Goal: Task Accomplishment & Management: Manage account settings

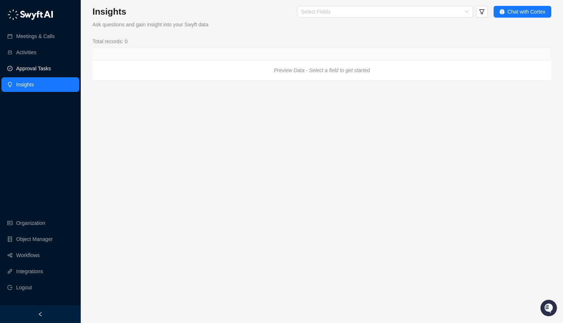
click at [45, 70] on link "Approval Tasks" at bounding box center [33, 68] width 35 height 15
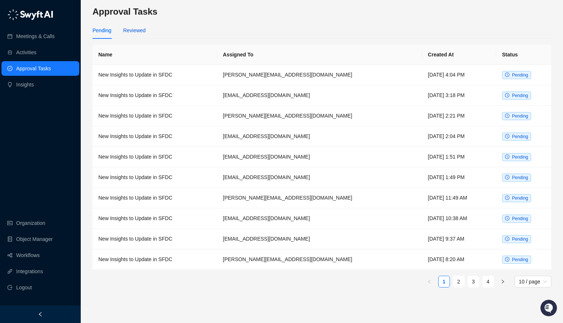
click at [138, 30] on div "Reviewed" at bounding box center [134, 30] width 22 height 8
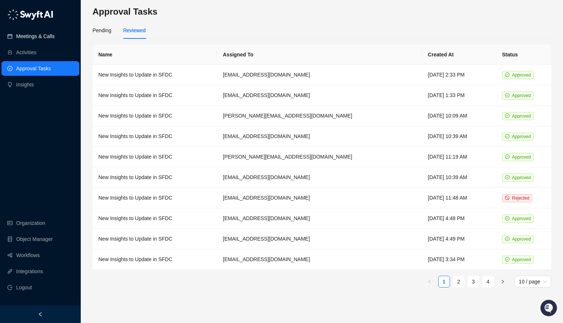
click at [37, 41] on link "Meetings & Calls" at bounding box center [35, 36] width 39 height 15
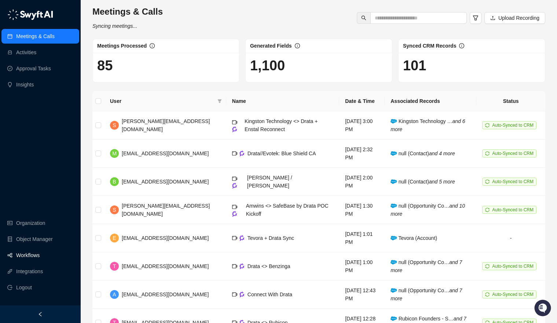
click at [31, 255] on link "Workflows" at bounding box center [27, 255] width 23 height 15
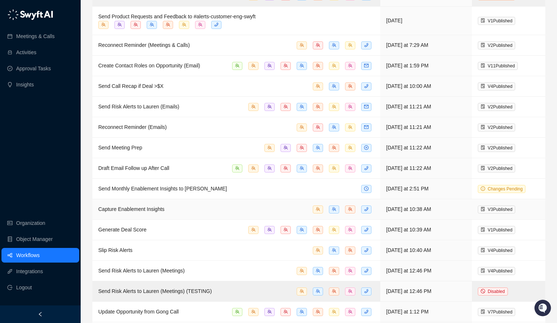
scroll to position [100, 0]
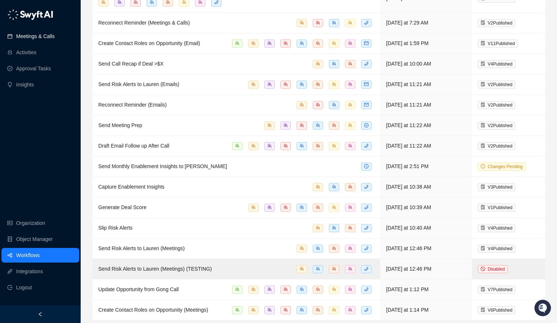
click at [32, 36] on link "Meetings & Calls" at bounding box center [35, 36] width 39 height 15
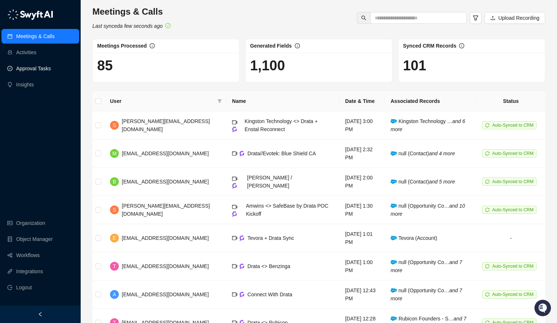
click at [40, 69] on link "Approval Tasks" at bounding box center [33, 68] width 35 height 15
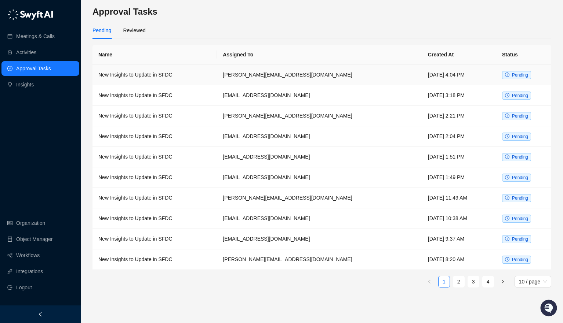
click at [162, 77] on td "New Insights to Update in SFDC" at bounding box center [154, 75] width 124 height 21
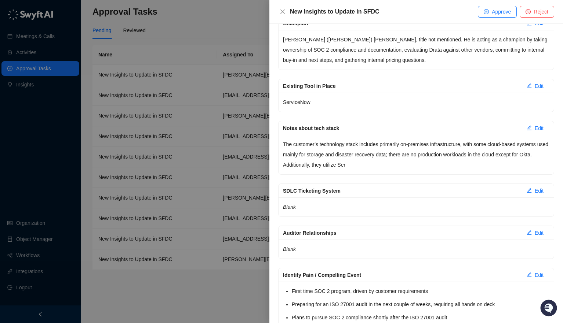
scroll to position [385, 0]
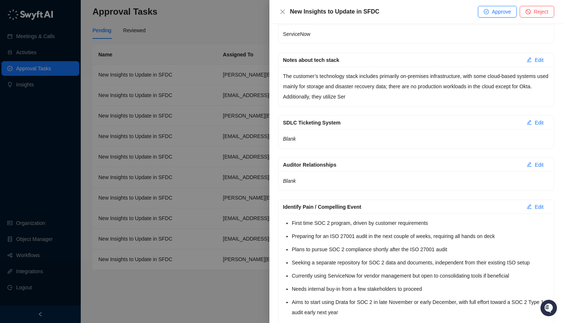
click at [267, 136] on div at bounding box center [281, 161] width 563 height 323
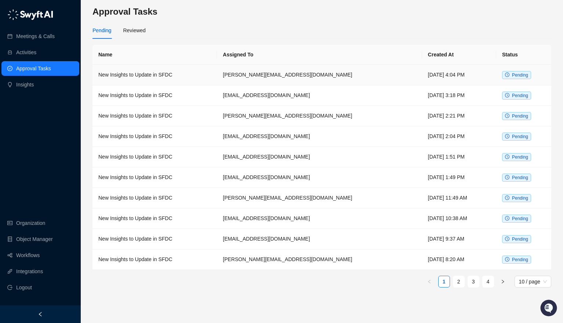
click at [253, 75] on td "[PERSON_NAME][EMAIL_ADDRESS][DOMAIN_NAME]" at bounding box center [319, 75] width 205 height 21
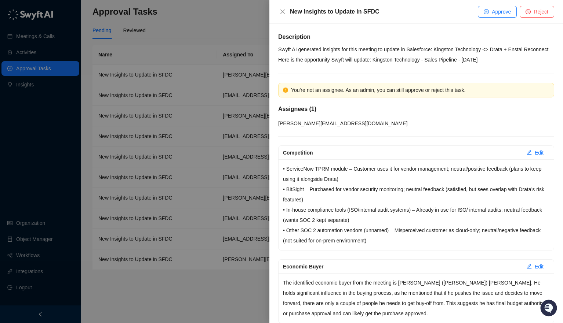
click at [227, 37] on div at bounding box center [281, 161] width 563 height 323
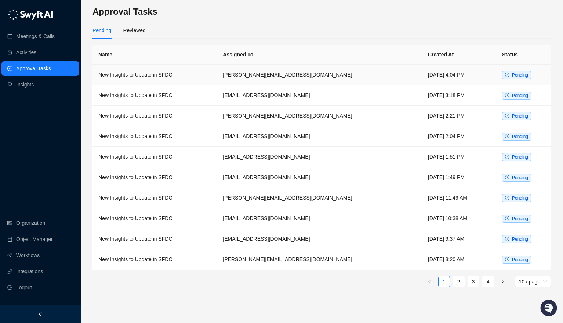
click at [252, 74] on td "[PERSON_NAME][EMAIL_ADDRESS][DOMAIN_NAME]" at bounding box center [319, 75] width 205 height 21
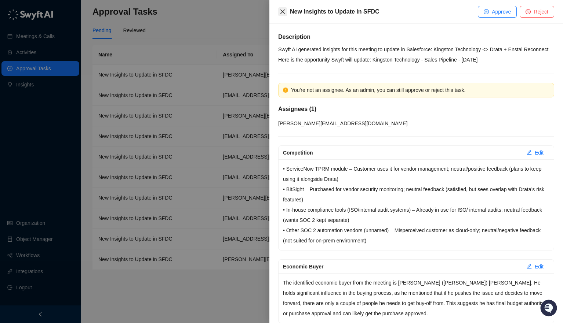
click at [279, 10] on icon "close" at bounding box center [282, 12] width 6 height 6
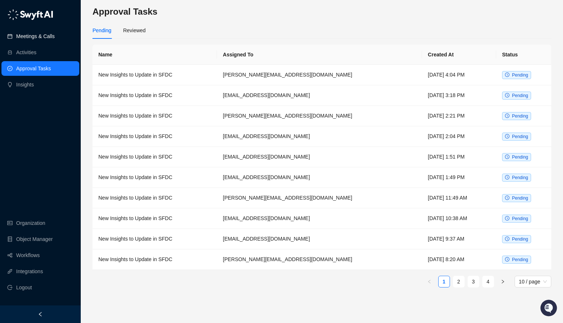
click at [48, 41] on link "Meetings & Calls" at bounding box center [35, 36] width 39 height 15
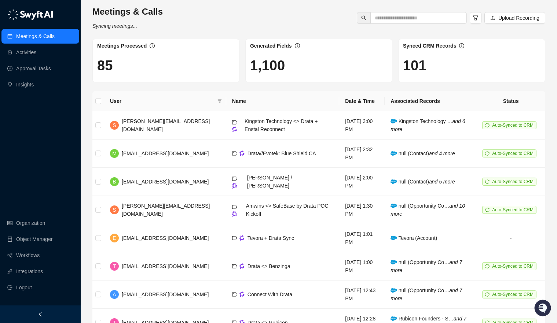
click at [36, 130] on div "Meetings & Calls Activities Approval Tasks Insights Organization Object Manager…" at bounding box center [40, 153] width 81 height 306
click at [40, 154] on div "Meetings & Calls Activities Approval Tasks Insights Organization Object Manager…" at bounding box center [40, 153] width 81 height 306
click at [47, 187] on div "Meetings & Calls Activities Approval Tasks Insights Organization Object Manager…" at bounding box center [40, 153] width 81 height 306
click at [46, 149] on div "Meetings & Calls Activities Approval Tasks Insights Organization Object Manager…" at bounding box center [40, 153] width 81 height 306
